Goal: Task Accomplishment & Management: Use online tool/utility

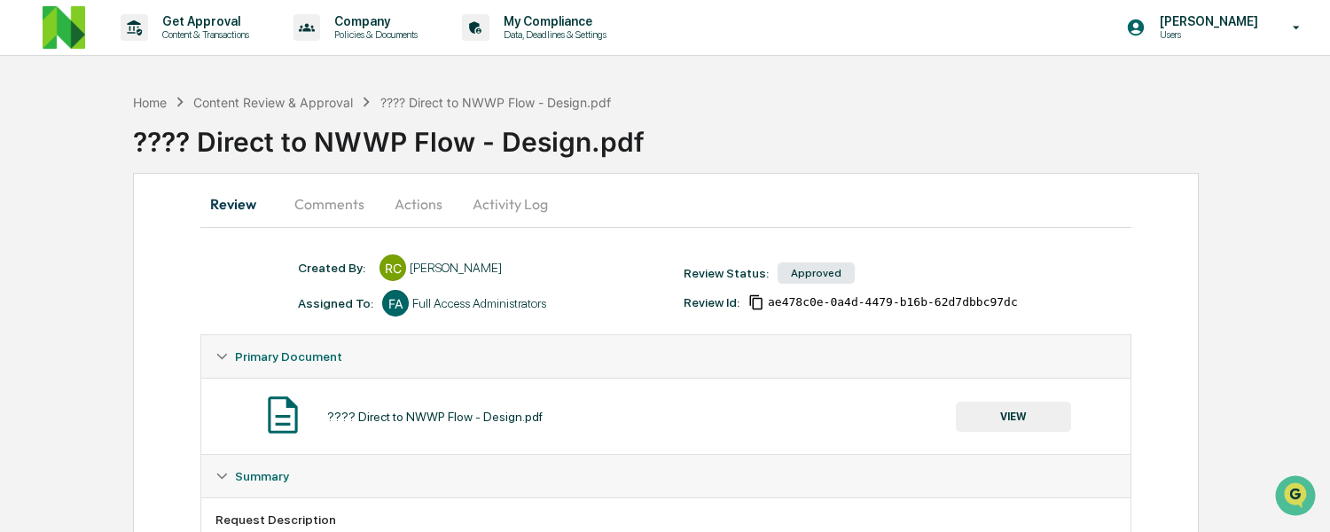
click at [317, 197] on button "Comments" at bounding box center [329, 204] width 98 height 43
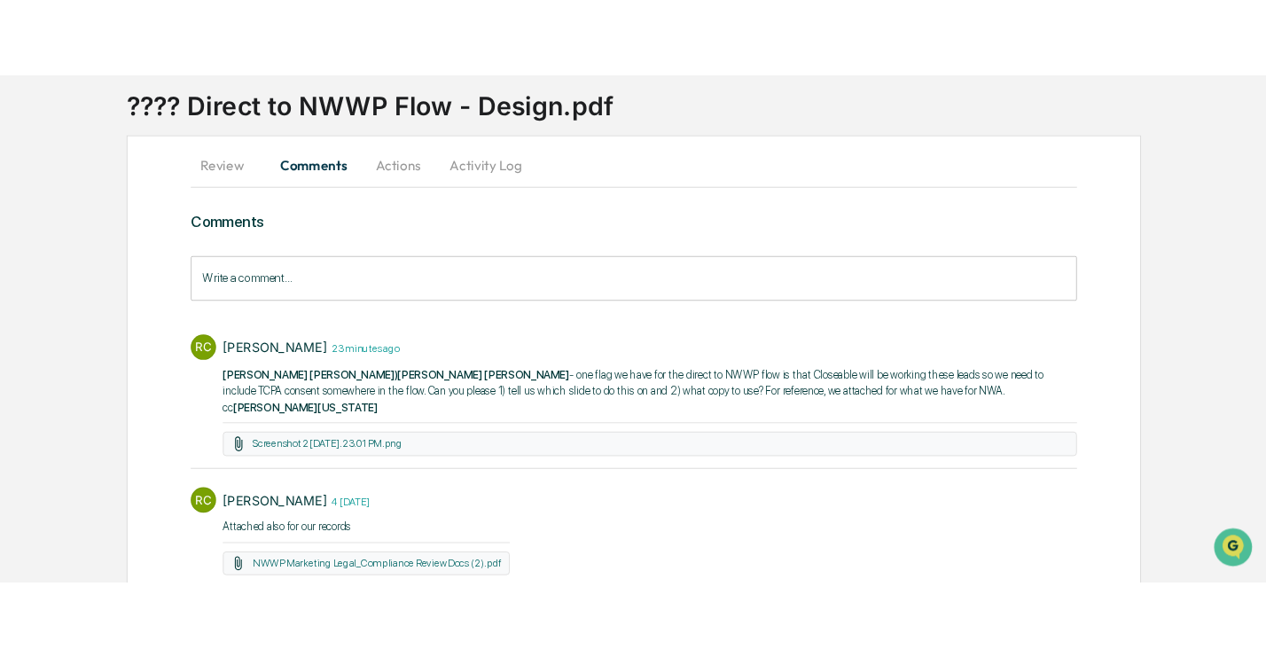
scroll to position [130, 0]
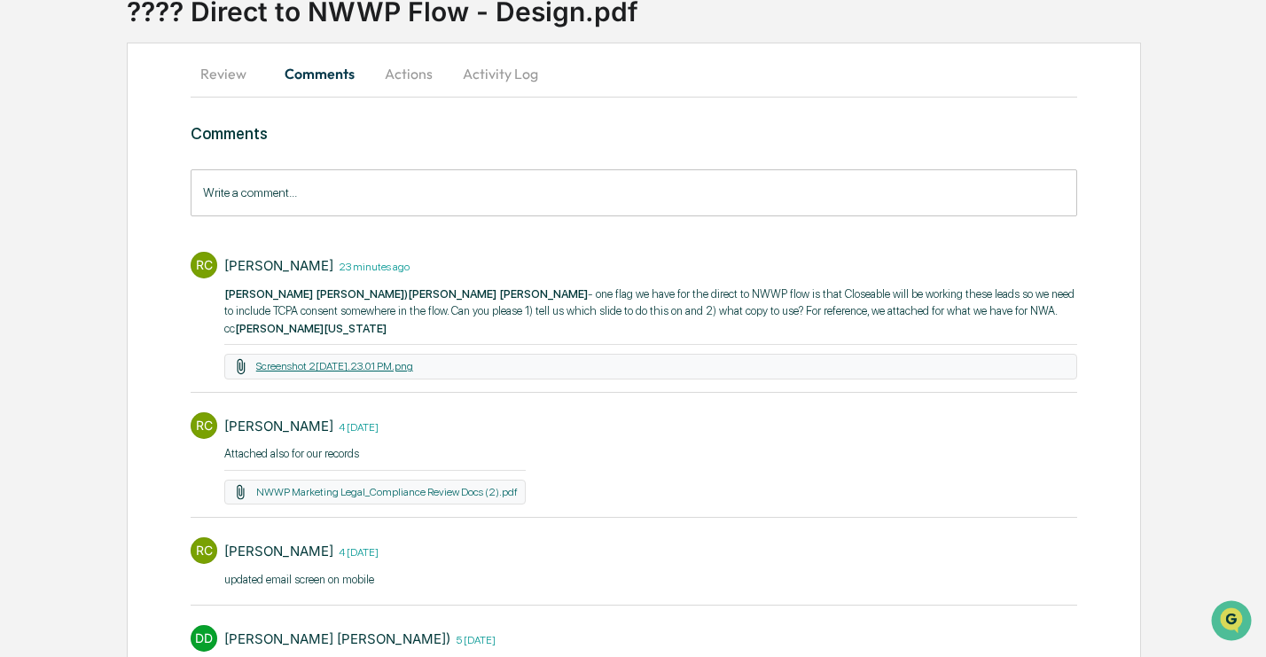
click at [324, 362] on link "Screenshot 2[DATE].23.01 PM.png" at bounding box center [334, 366] width 157 height 12
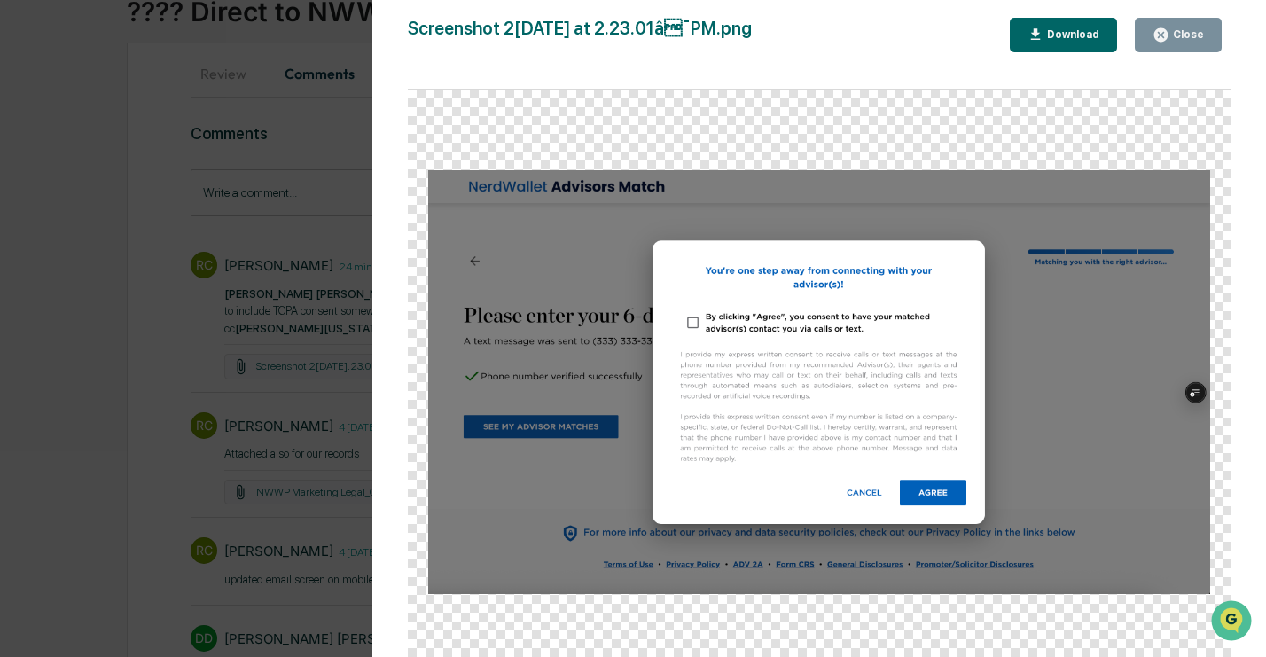
click at [160, 209] on div "Version History [DATE] 07:48 PM [PERSON_NAME] Screenshot [DATE] at 2.23.01â¯PM…" at bounding box center [633, 328] width 1266 height 657
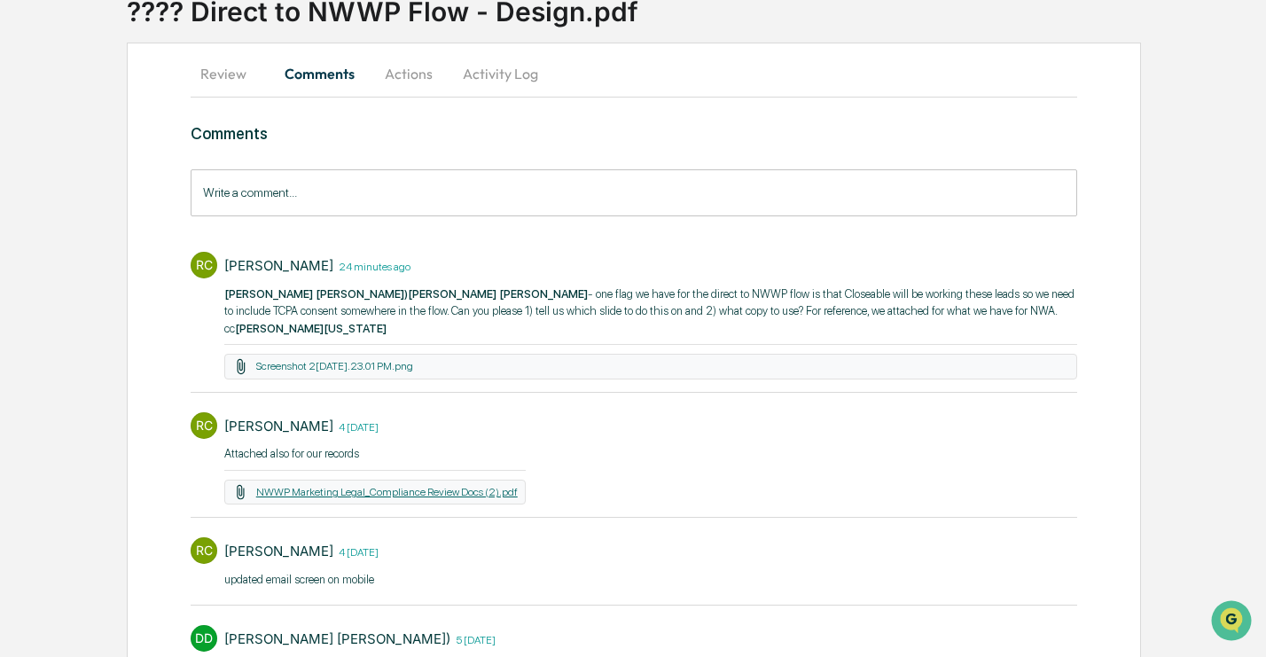
click at [379, 492] on link "NWWP Marketing Legal_Compliance Review Docs (2).pdf" at bounding box center [386, 492] width 261 height 12
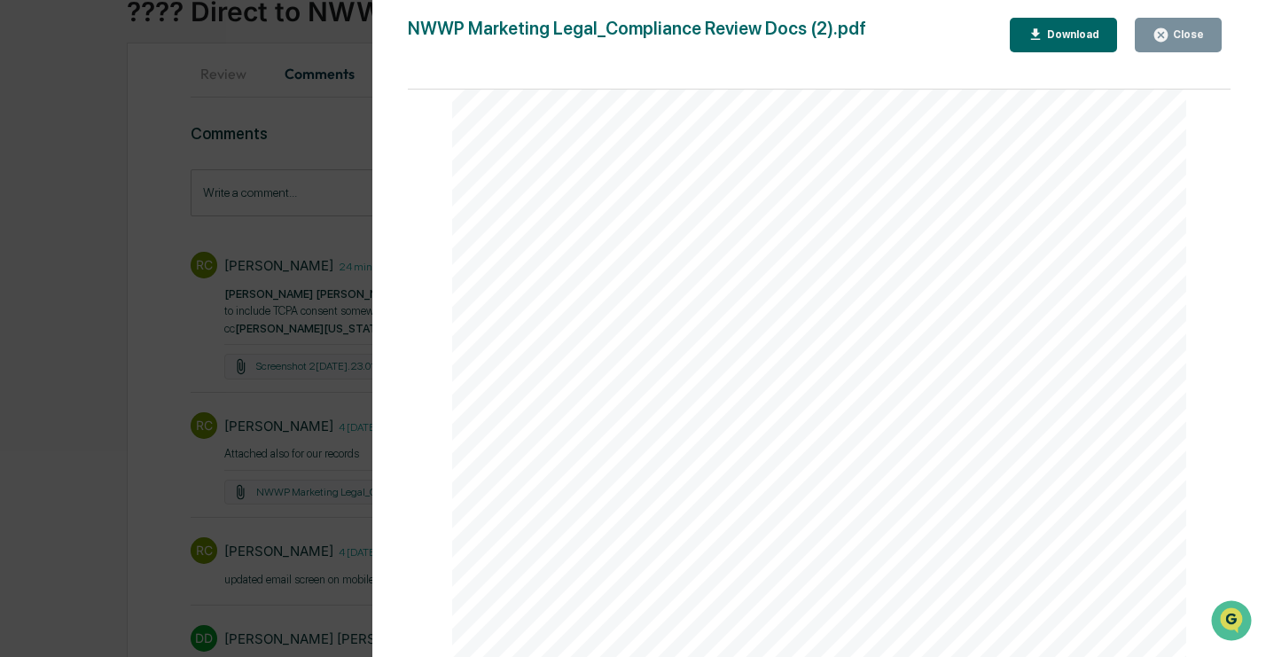
scroll to position [0, 0]
click at [186, 363] on div "Version History [DATE] 04:00 PM [PERSON_NAME] NWWP Marketing Legal_Compliance R…" at bounding box center [633, 328] width 1266 height 657
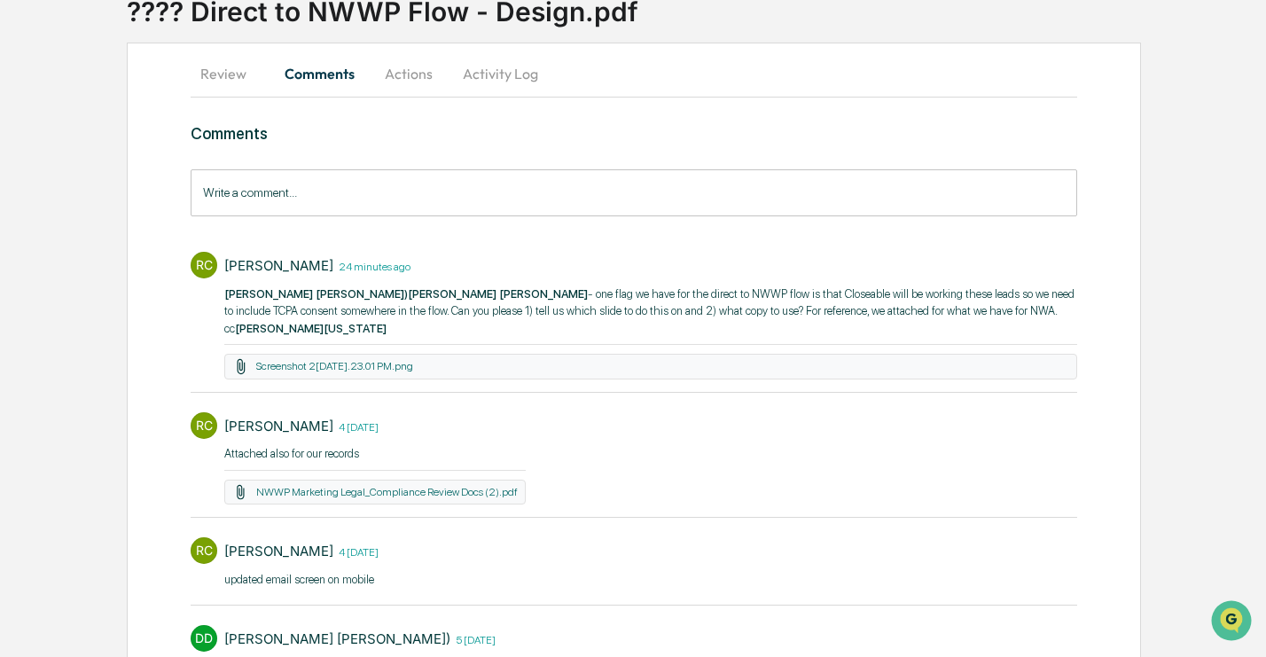
click at [223, 69] on button "Review" at bounding box center [231, 73] width 80 height 43
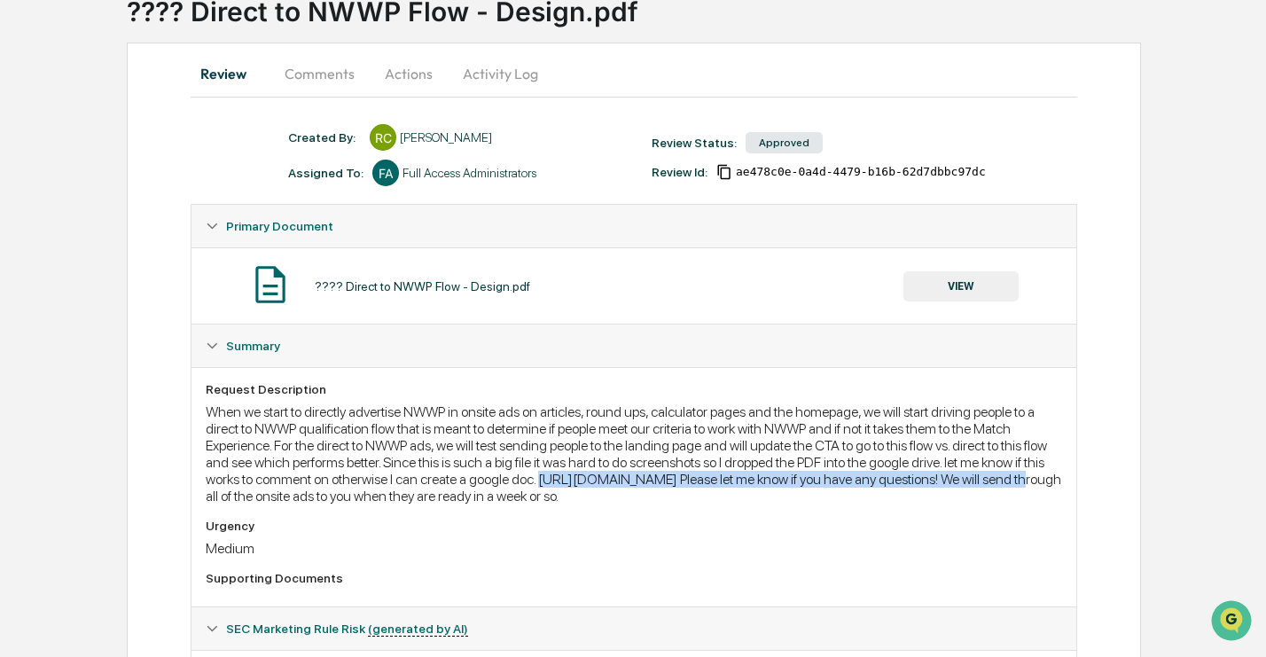
drag, startPoint x: 207, startPoint y: 495, endPoint x: 768, endPoint y: 491, distance: 562.0
click at [768, 491] on div "When we start to directly advertise NWWP in onsite ads on articles, round ups, …" at bounding box center [634, 453] width 856 height 101
copy div "[URL][DOMAIN_NAME]"
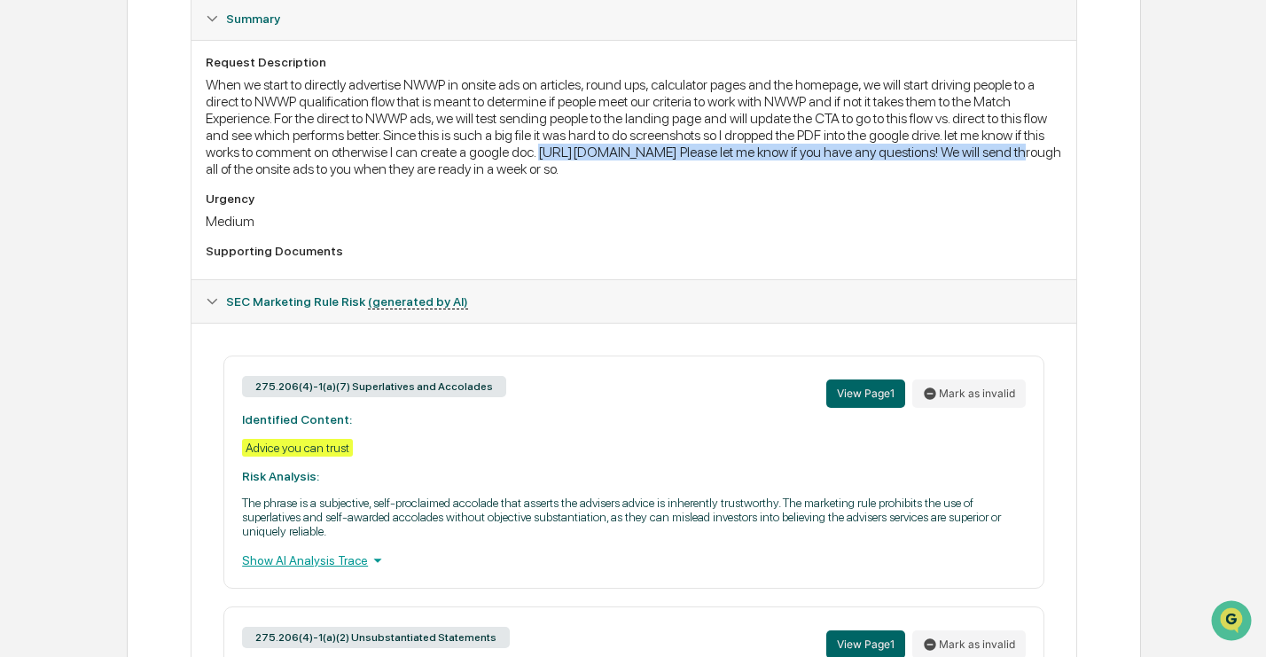
scroll to position [83, 0]
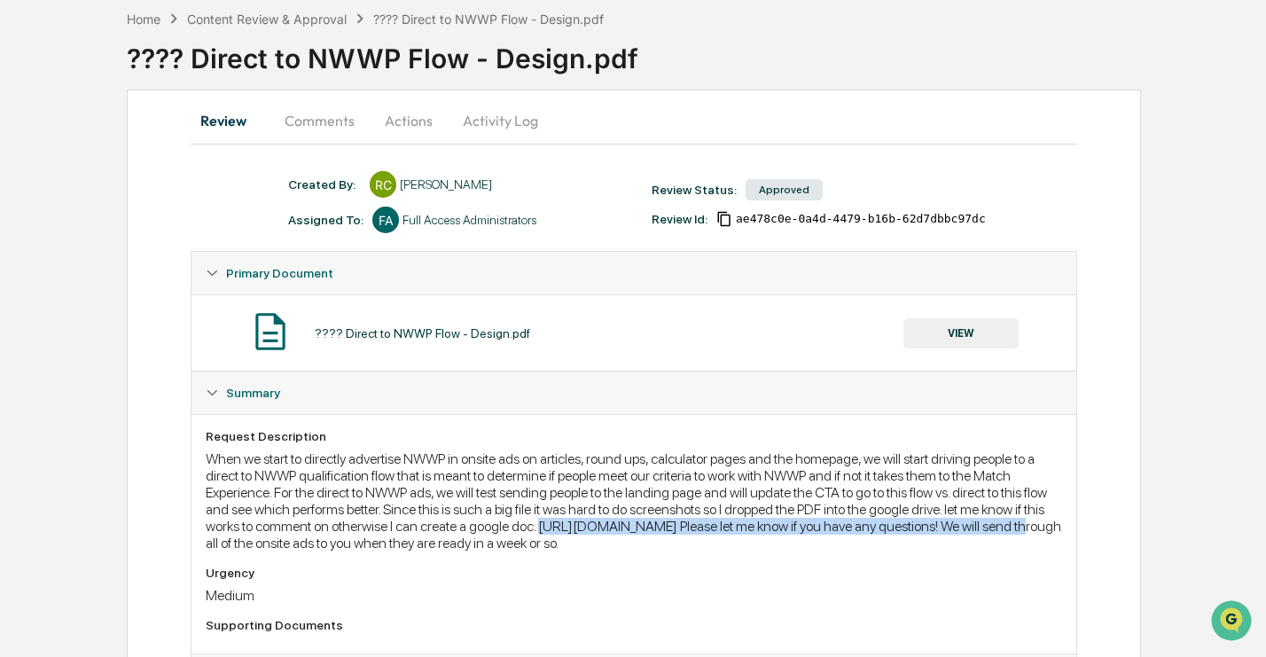
copy div "[URL][DOMAIN_NAME]"
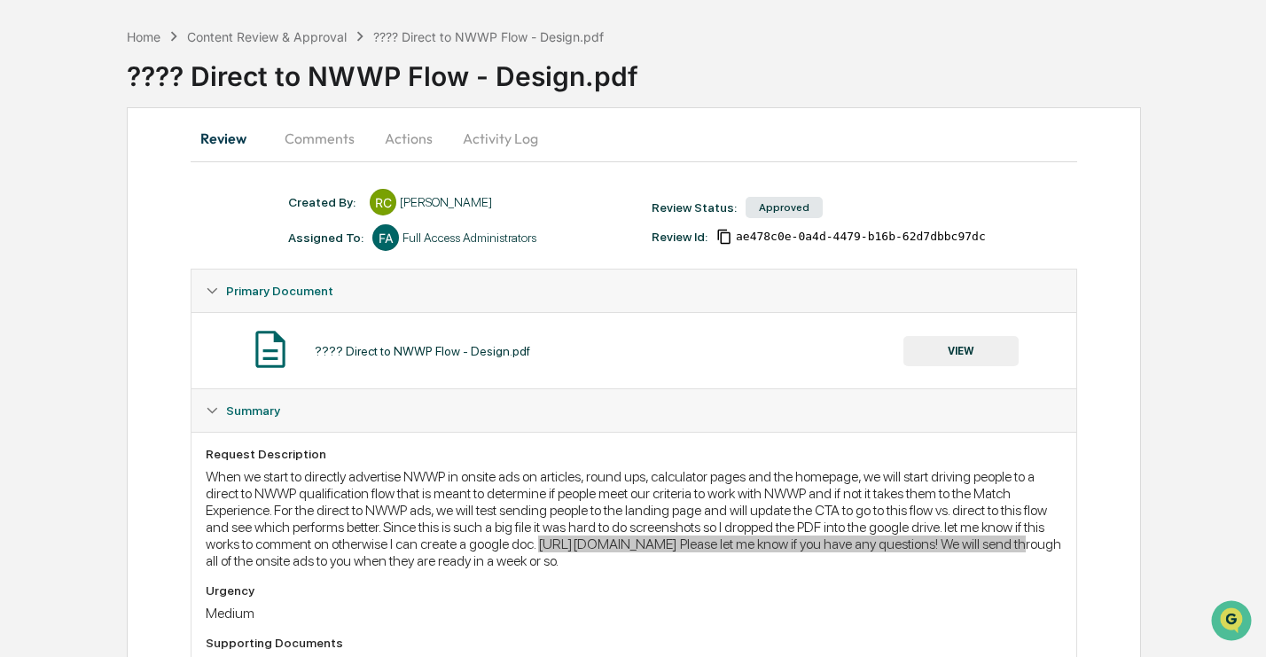
scroll to position [0, 0]
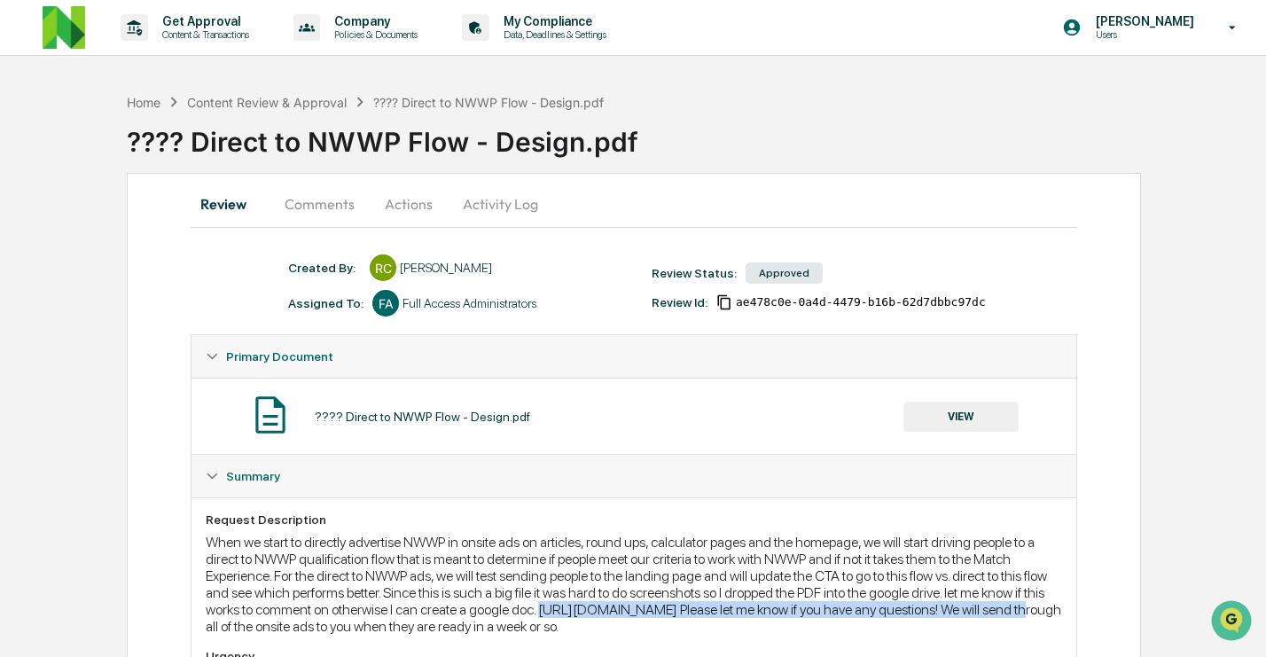
click at [311, 207] on button "Comments" at bounding box center [319, 204] width 98 height 43
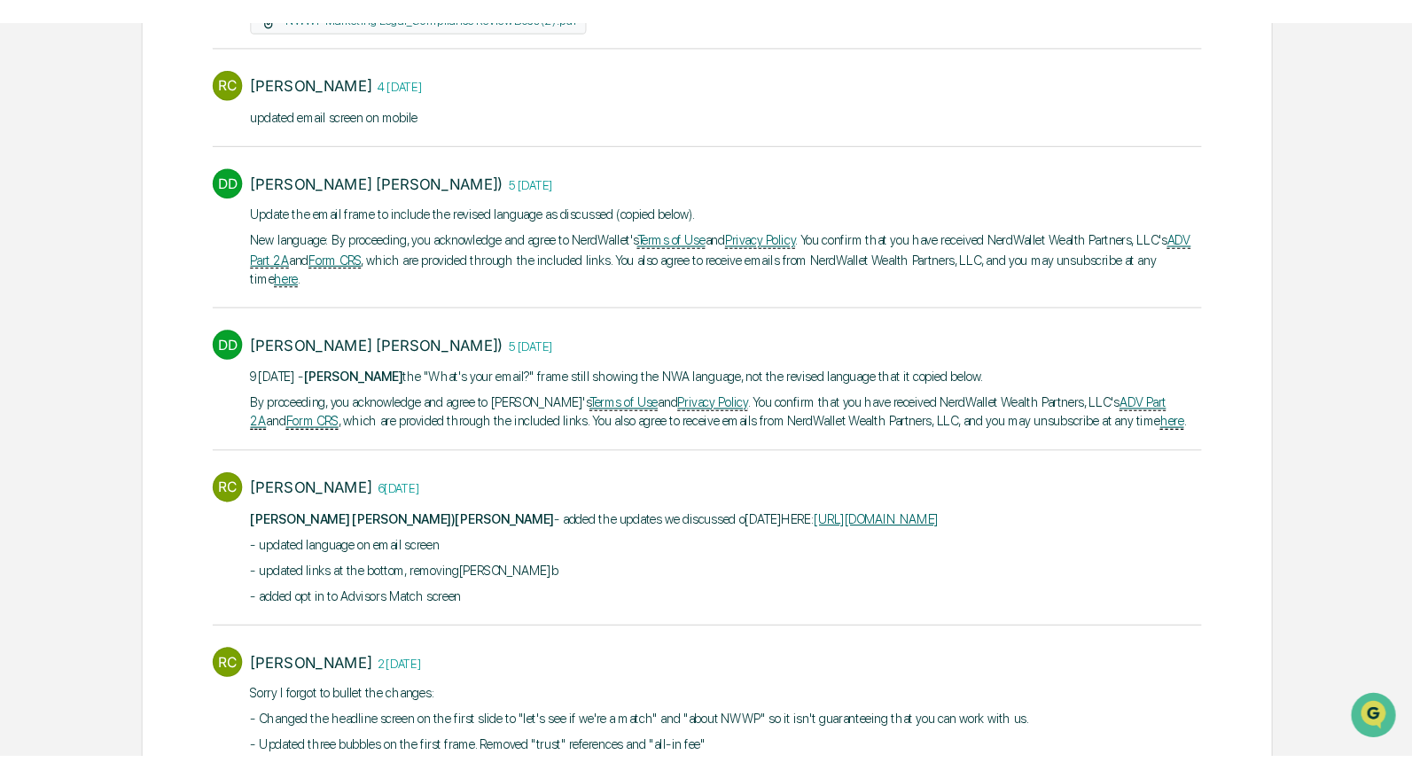
scroll to position [627, 0]
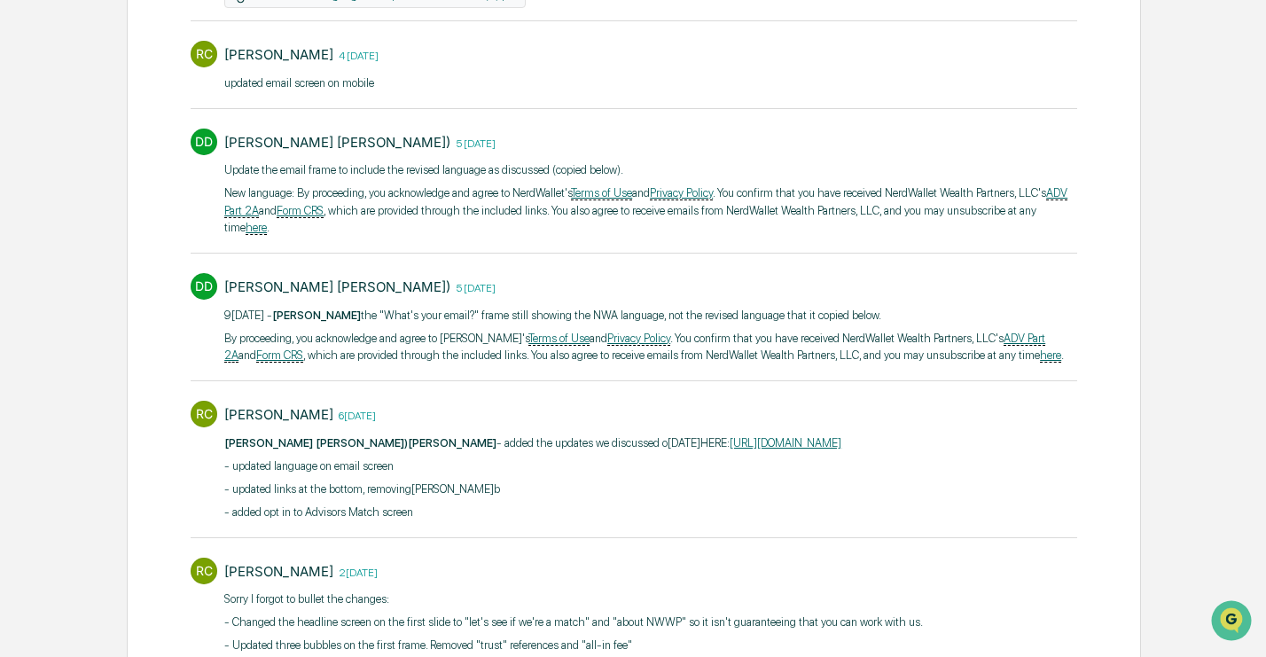
click at [729, 449] on link "[URL][DOMAIN_NAME]" at bounding box center [785, 442] width 112 height 13
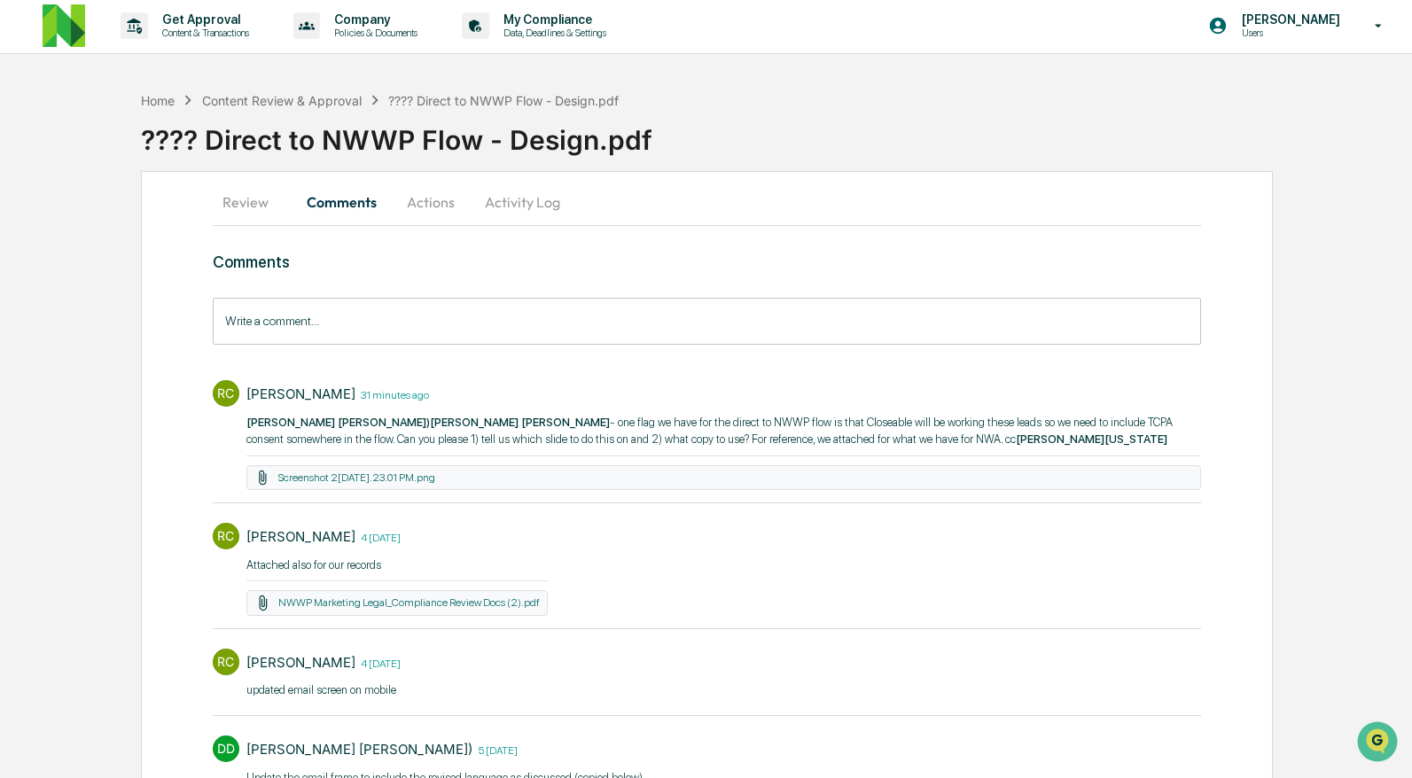
scroll to position [0, 0]
click at [384, 486] on link "Screenshot 2[DATE].23.01 PM.png" at bounding box center [356, 479] width 157 height 12
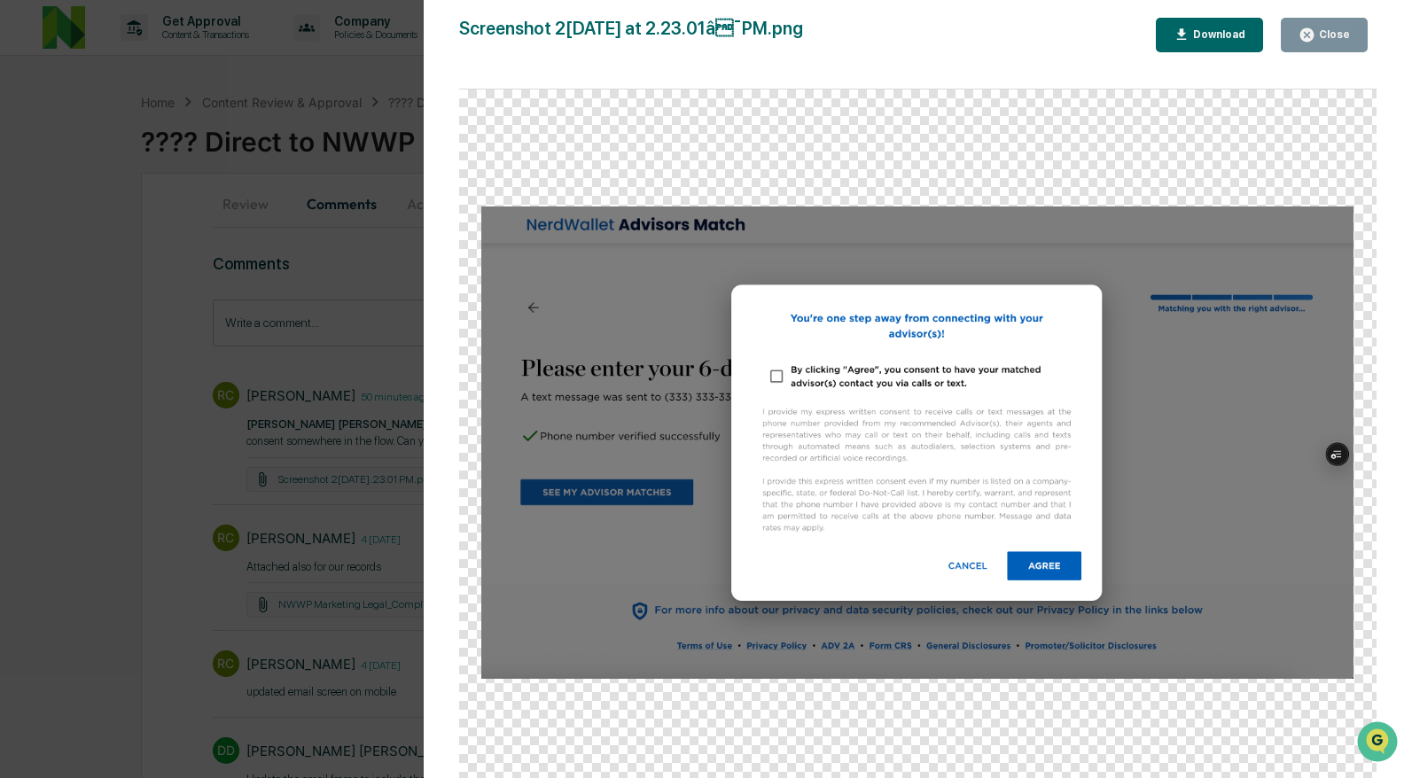
click at [1320, 39] on div "Close" at bounding box center [1332, 34] width 35 height 12
